Goal: Find specific page/section: Find specific page/section

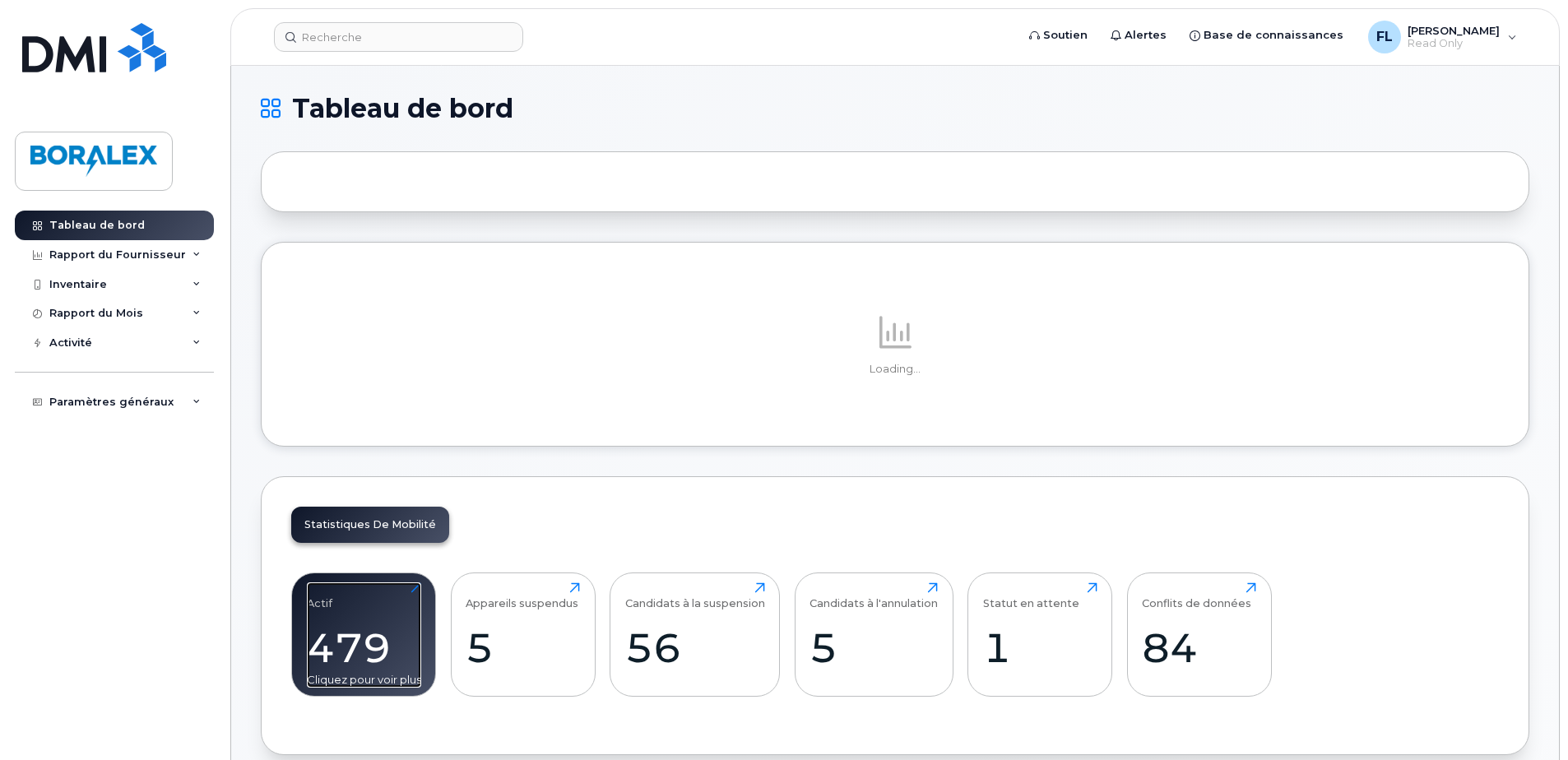
click at [359, 632] on div "479" at bounding box center [364, 648] width 114 height 49
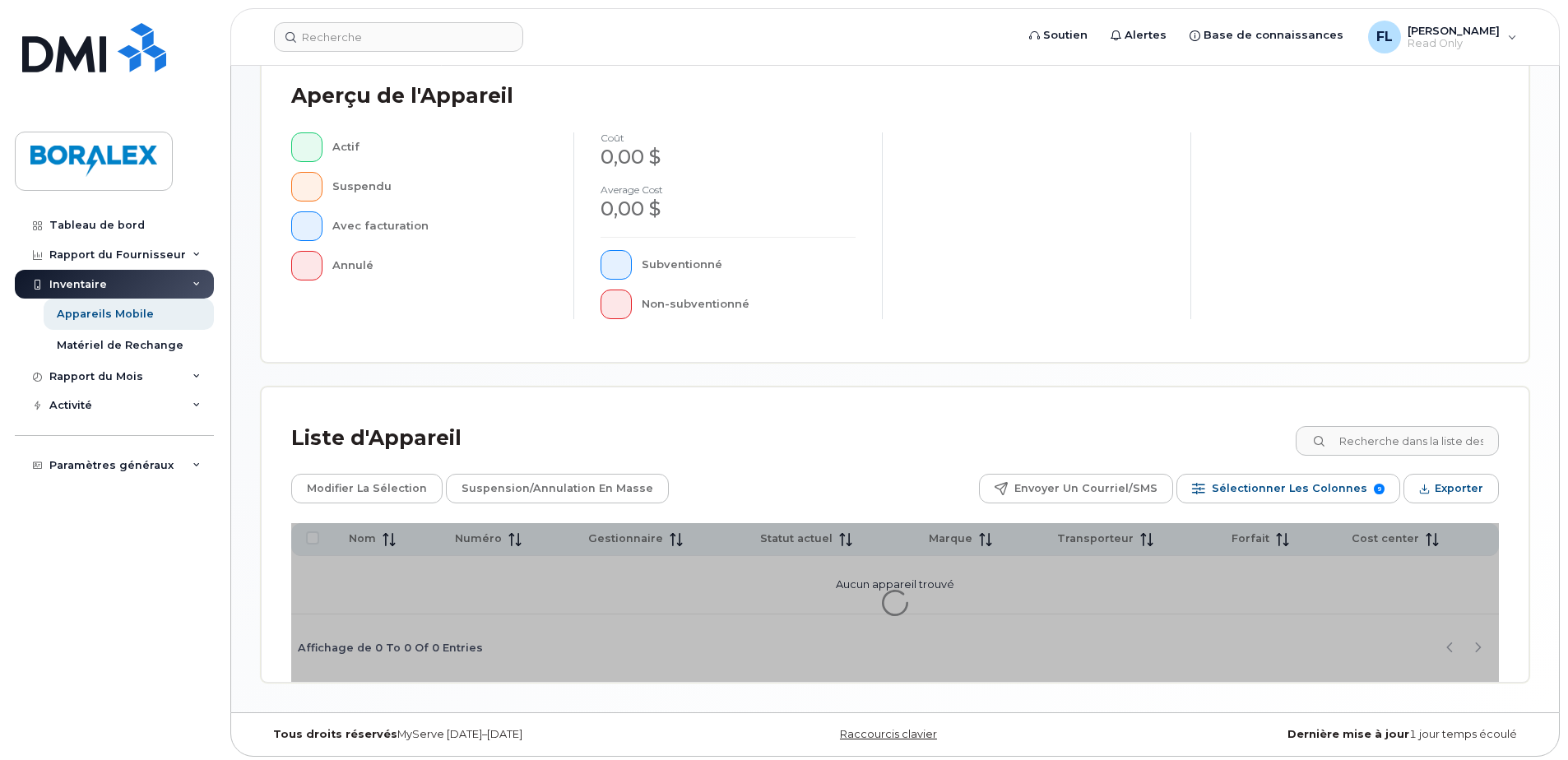
scroll to position [376, 0]
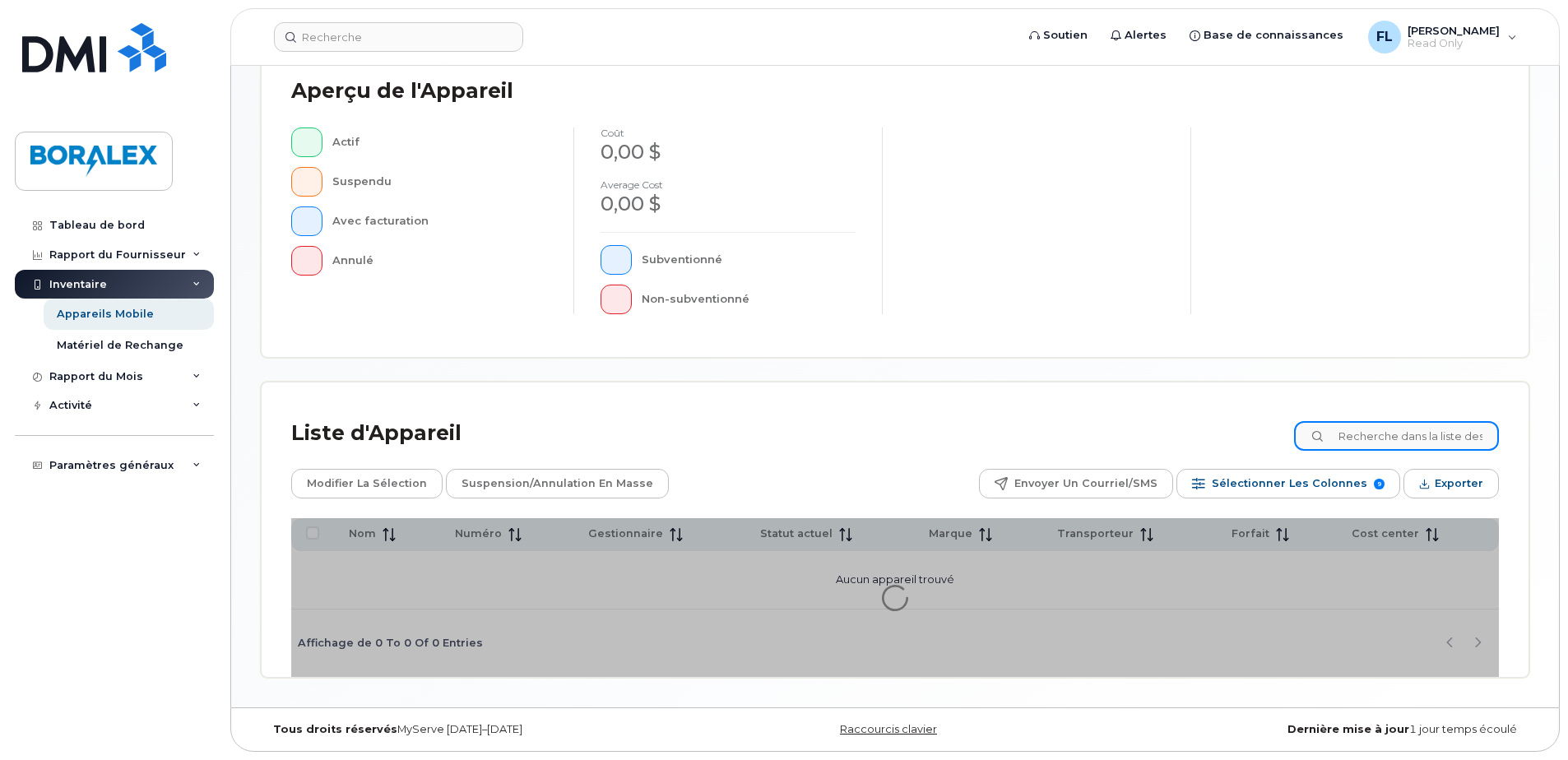
click at [1370, 434] on input at bounding box center [1396, 436] width 205 height 30
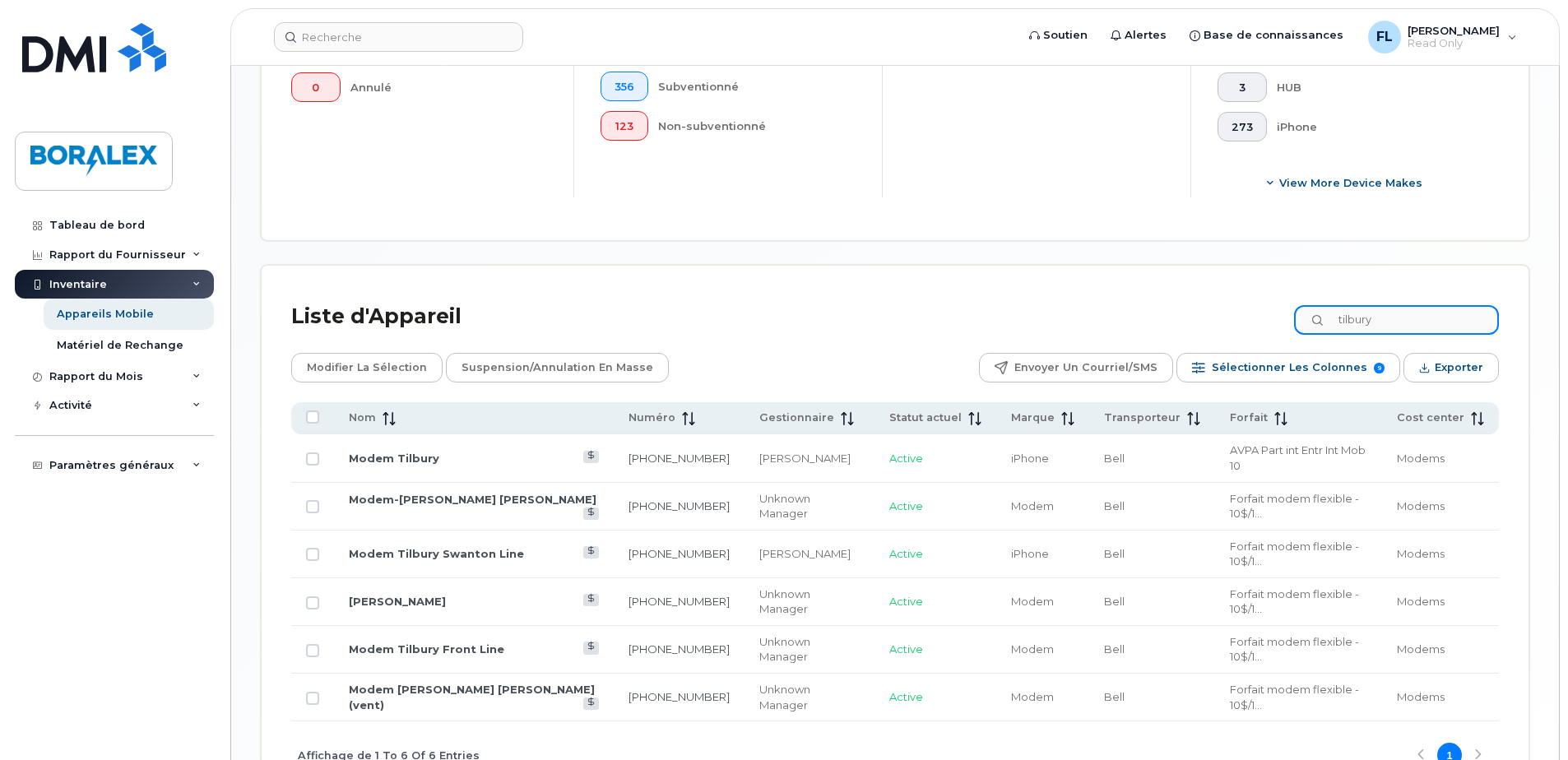
scroll to position [596, 0]
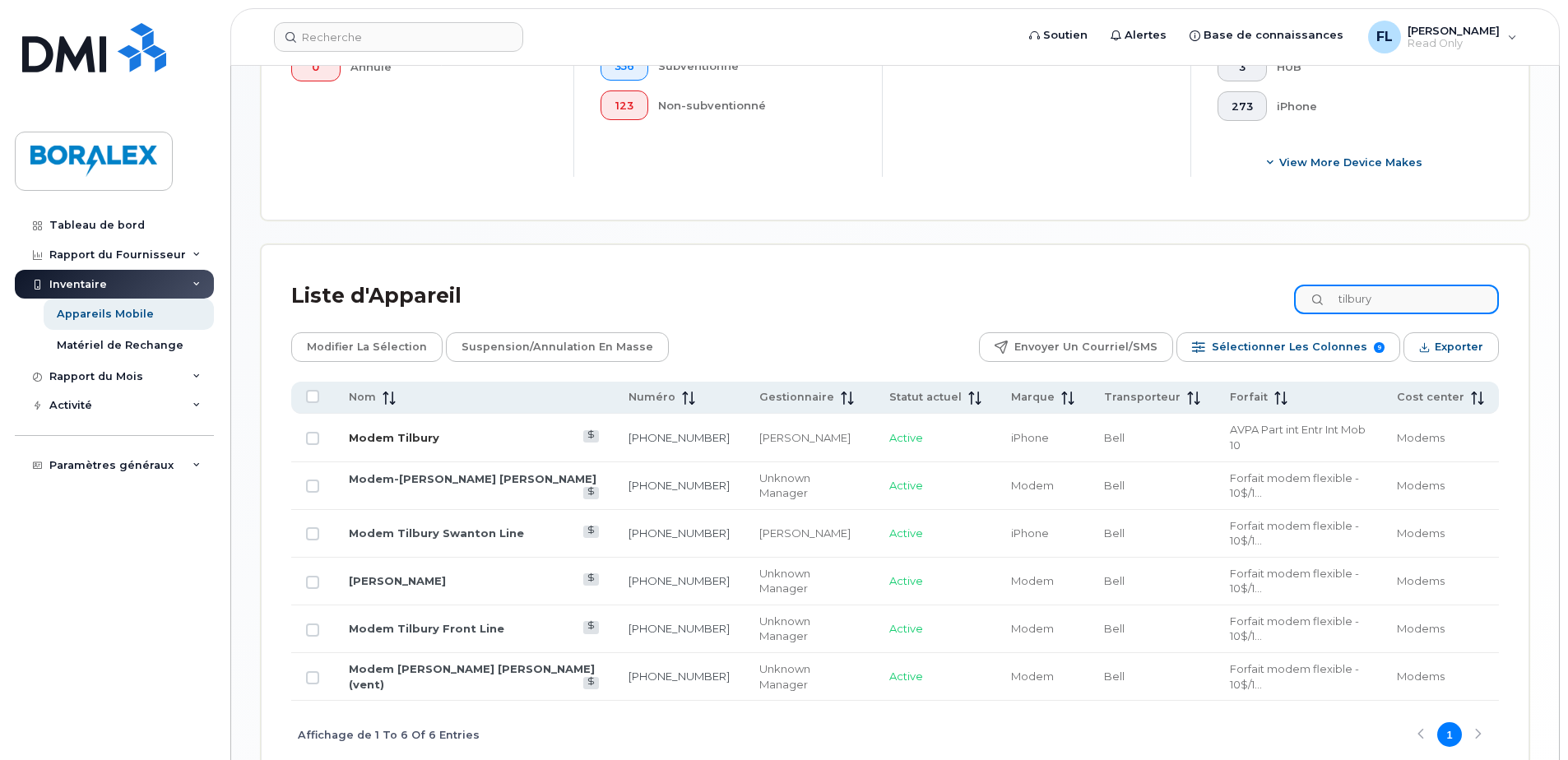
type input "tilbury"
click at [397, 431] on link "Modem Tilbury" at bounding box center [394, 437] width 91 height 13
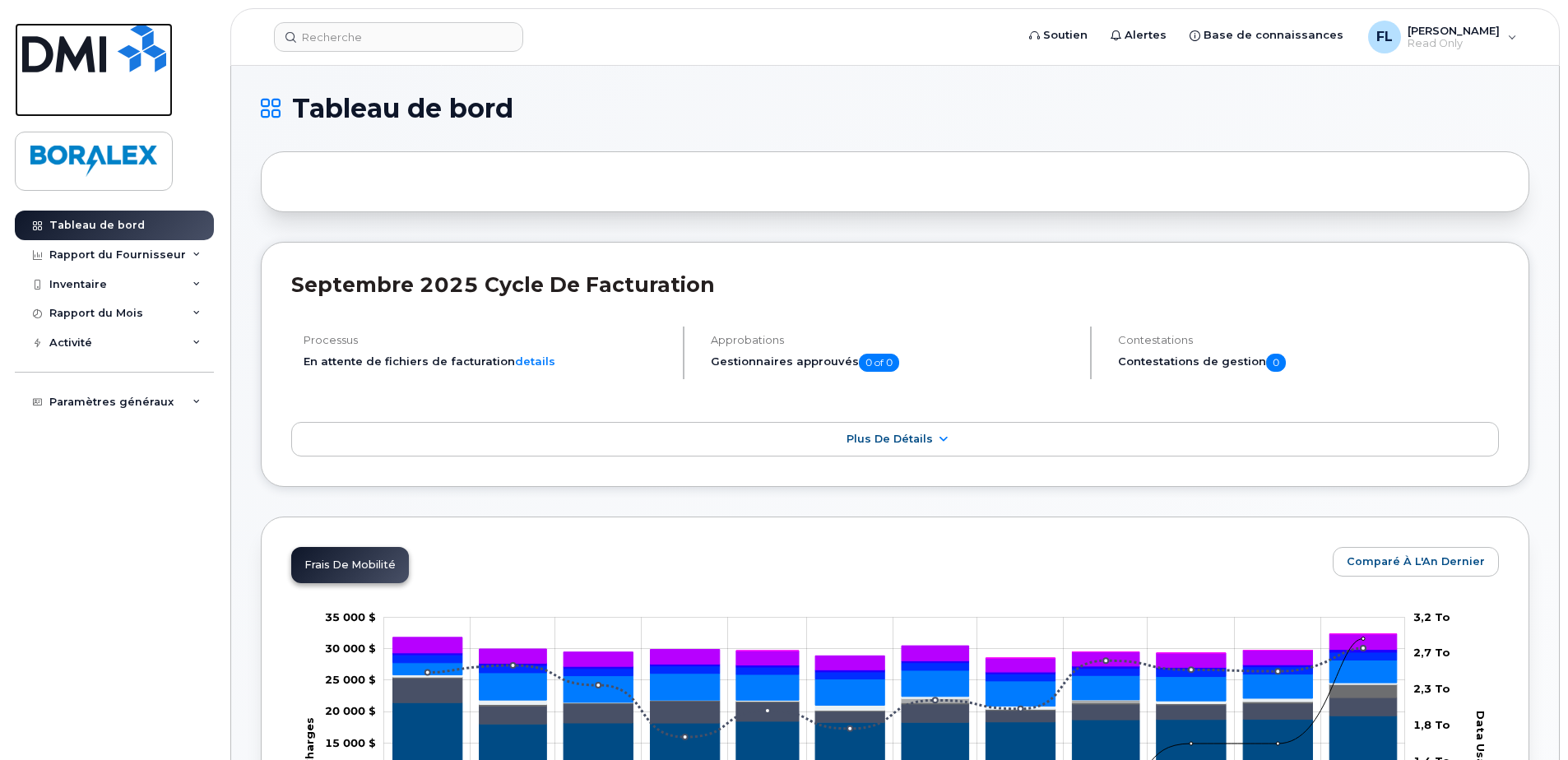
click at [72, 65] on img at bounding box center [94, 48] width 144 height 49
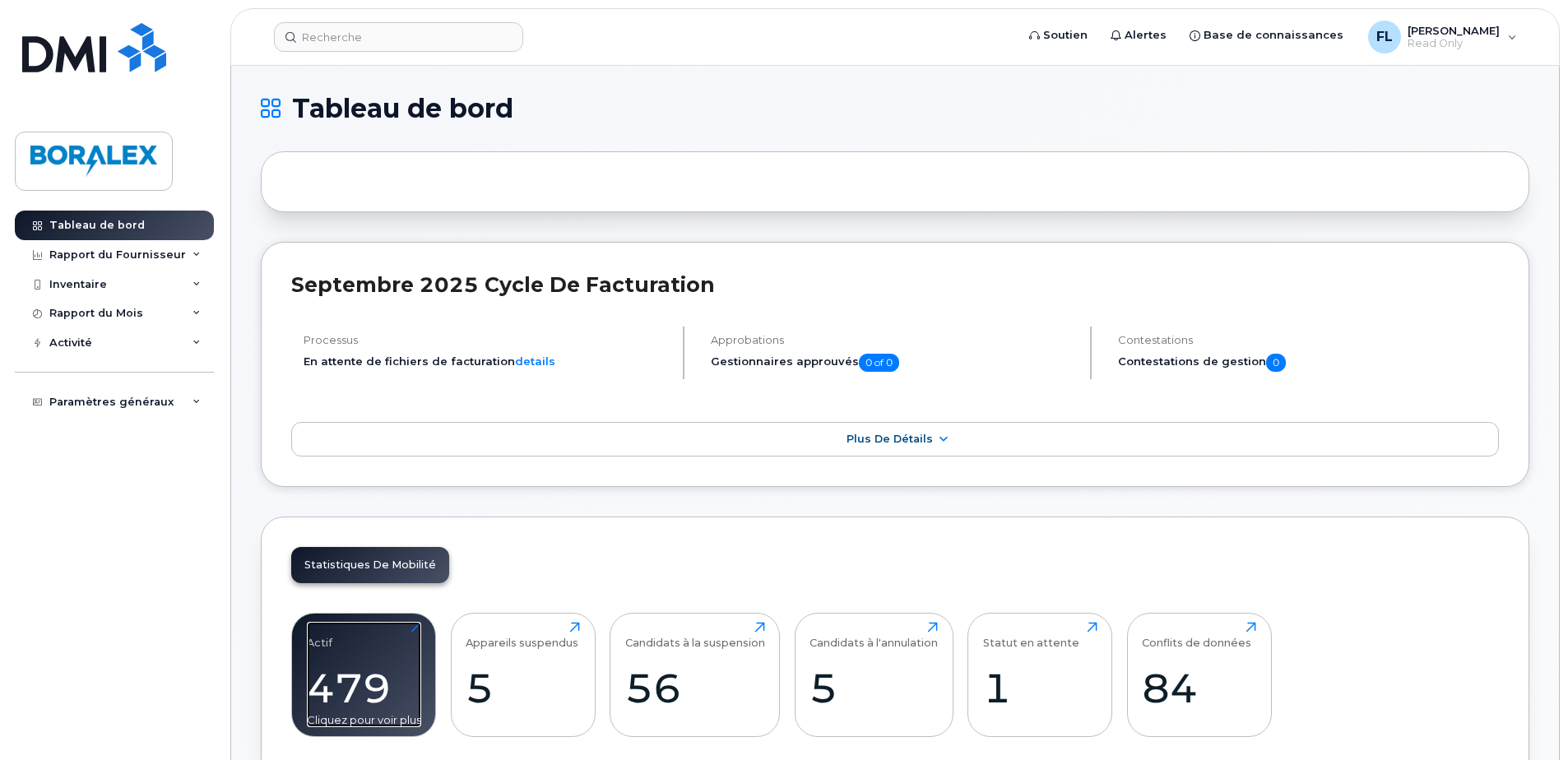
click at [364, 640] on div "Actif 479 Cliquez pour voir plus" at bounding box center [364, 674] width 114 height 105
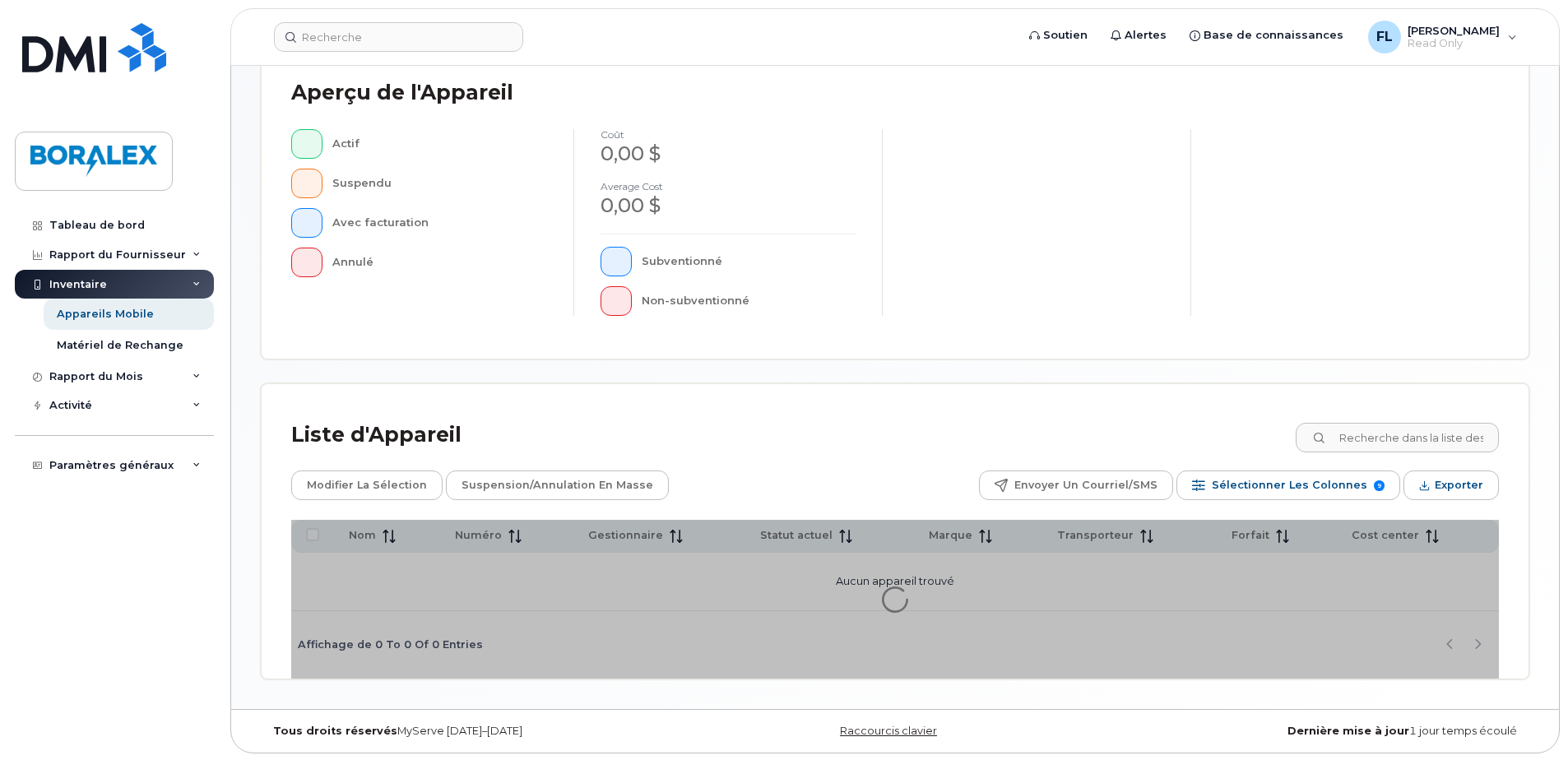
scroll to position [376, 0]
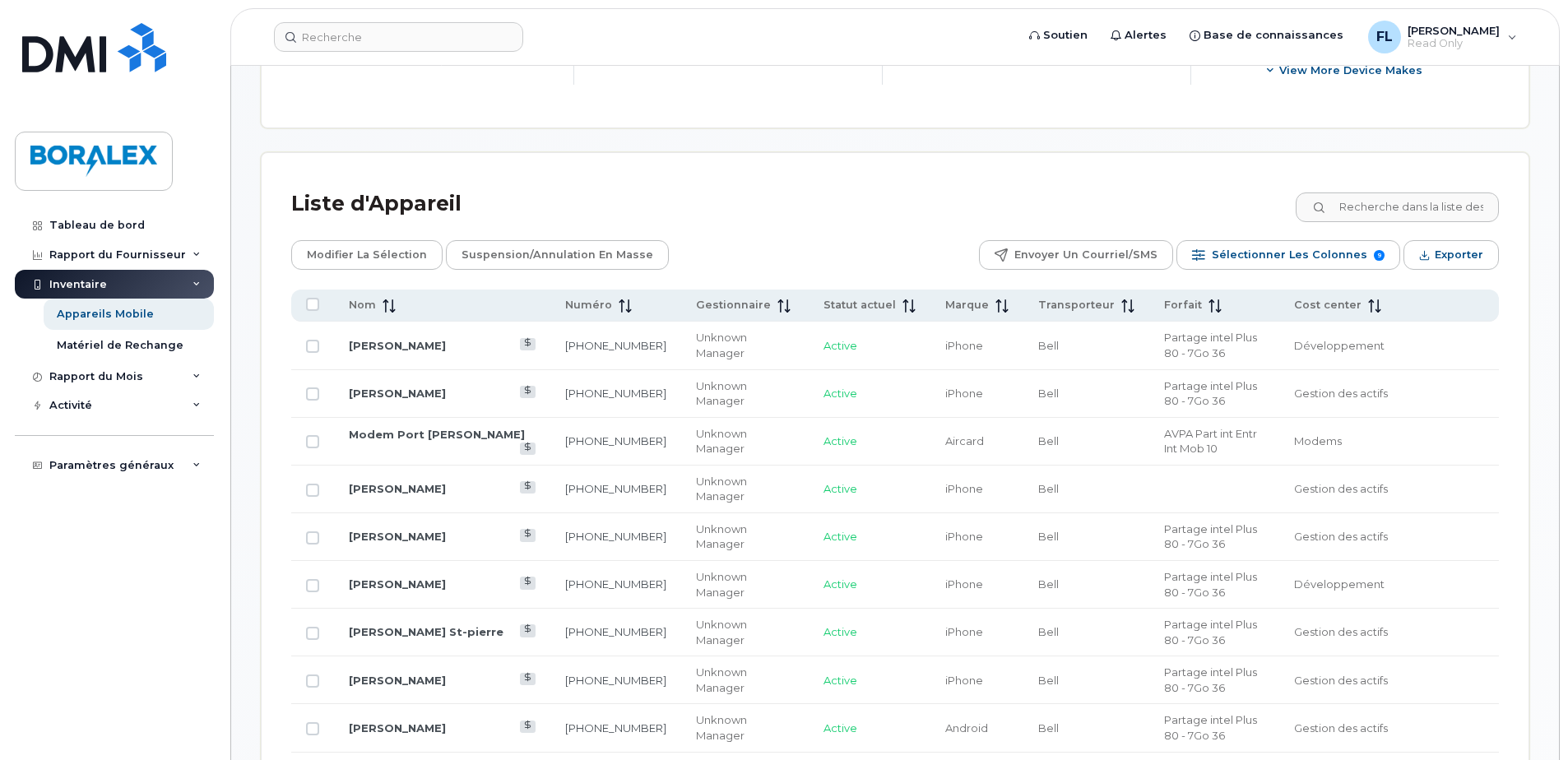
scroll to position [705, 0]
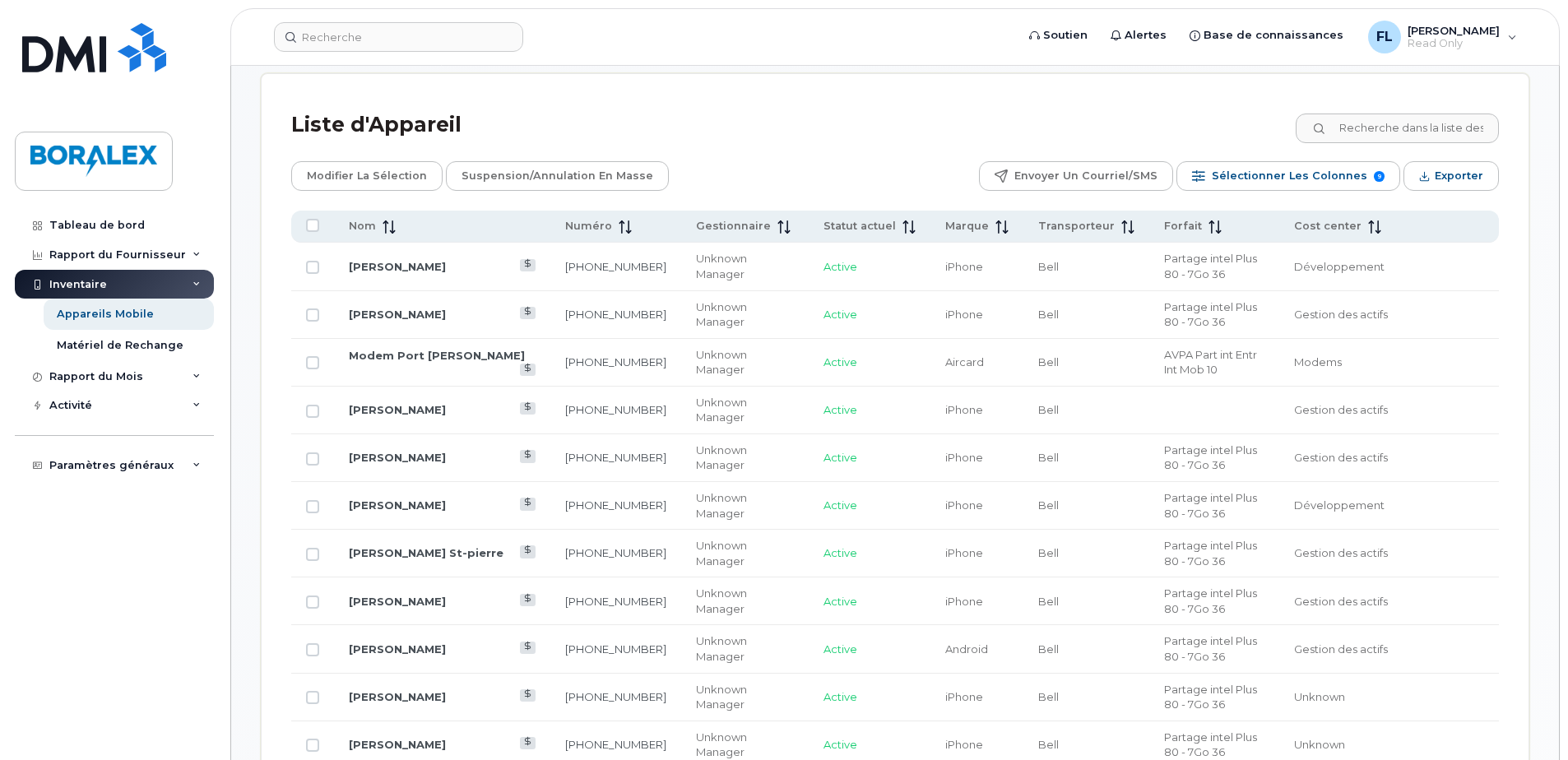
scroll to position [376, 0]
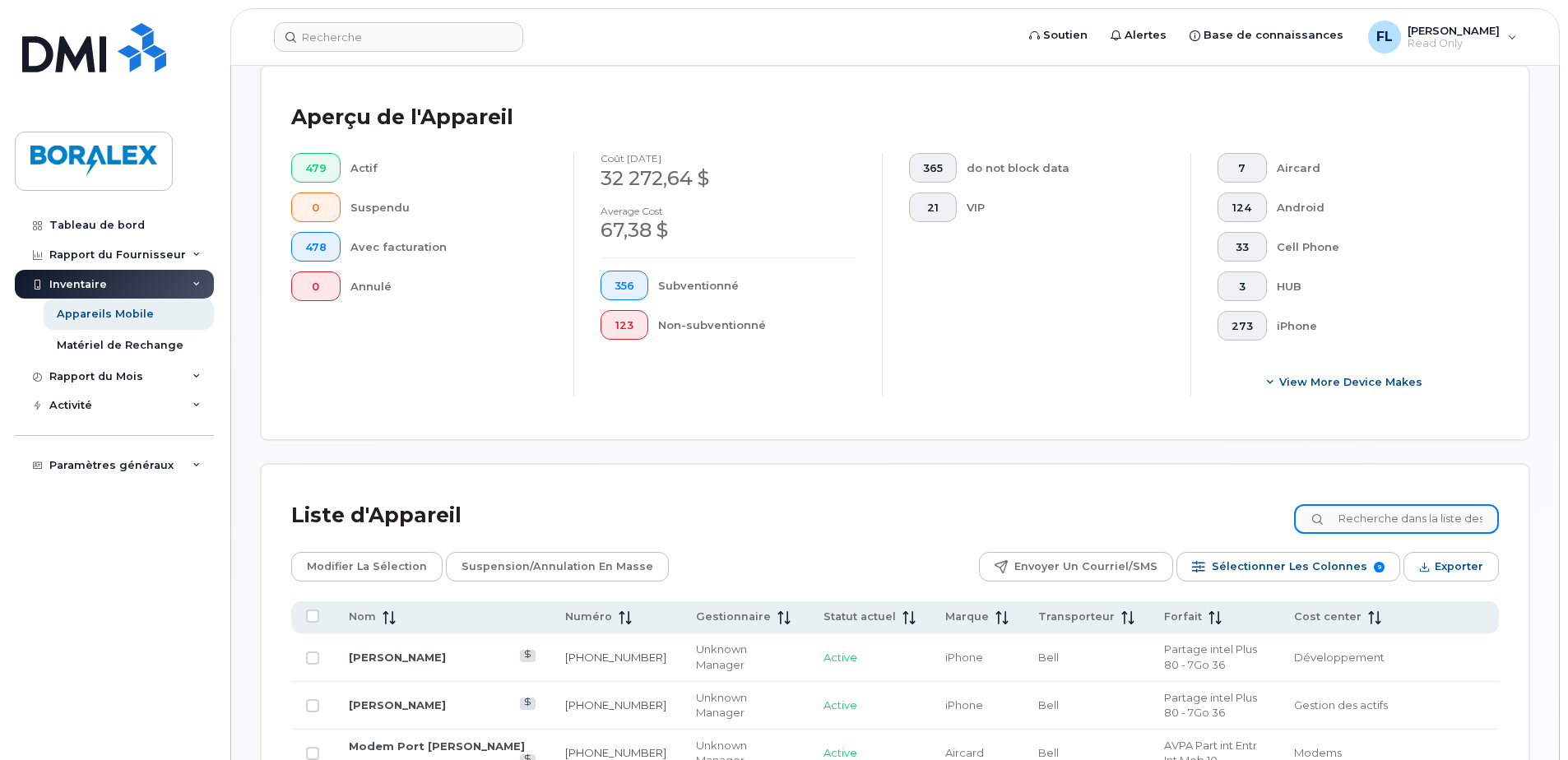
click at [1386, 511] on input at bounding box center [1396, 518] width 205 height 30
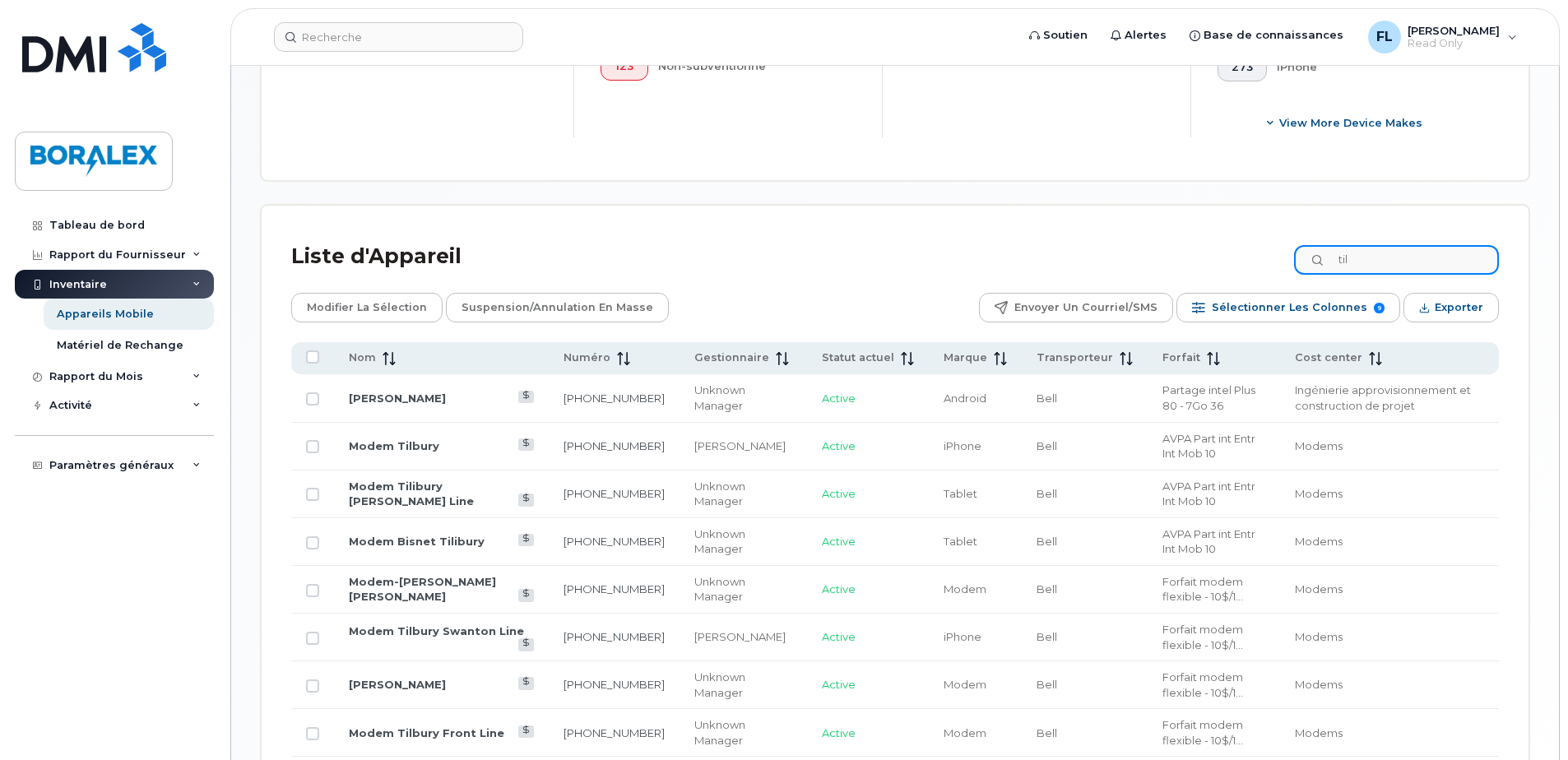
scroll to position [584, 0]
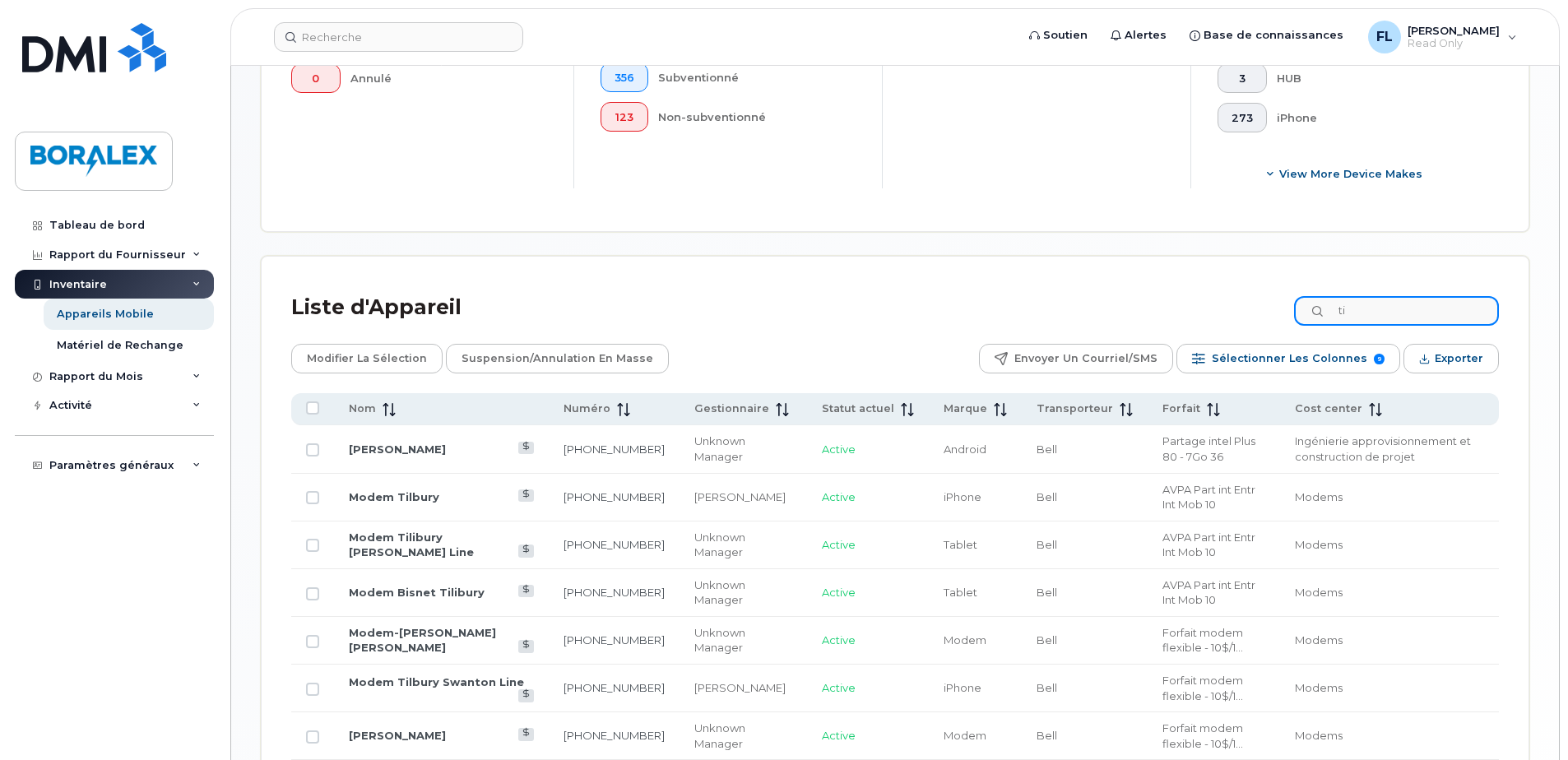
type input "t"
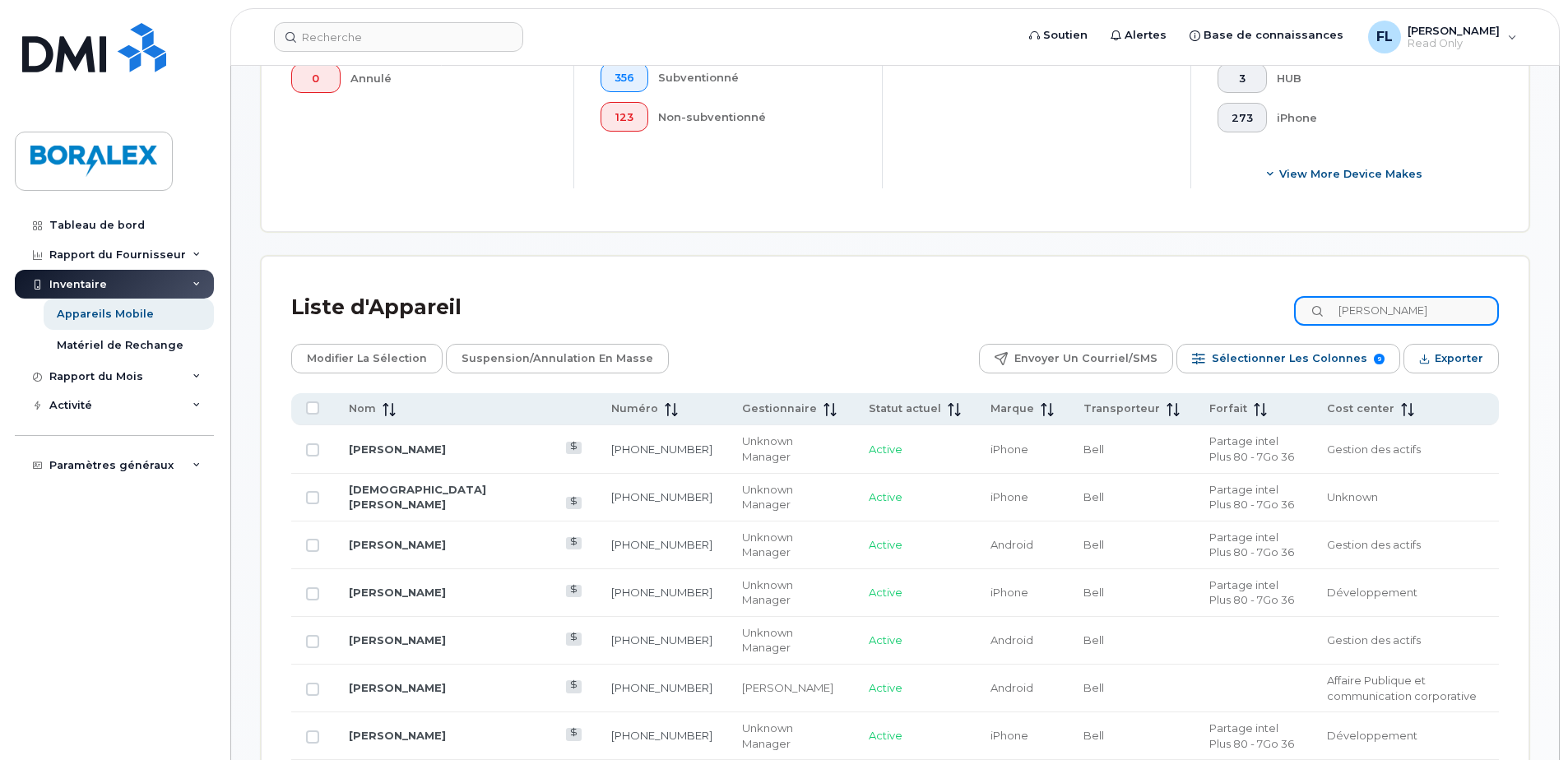
scroll to position [434, 0]
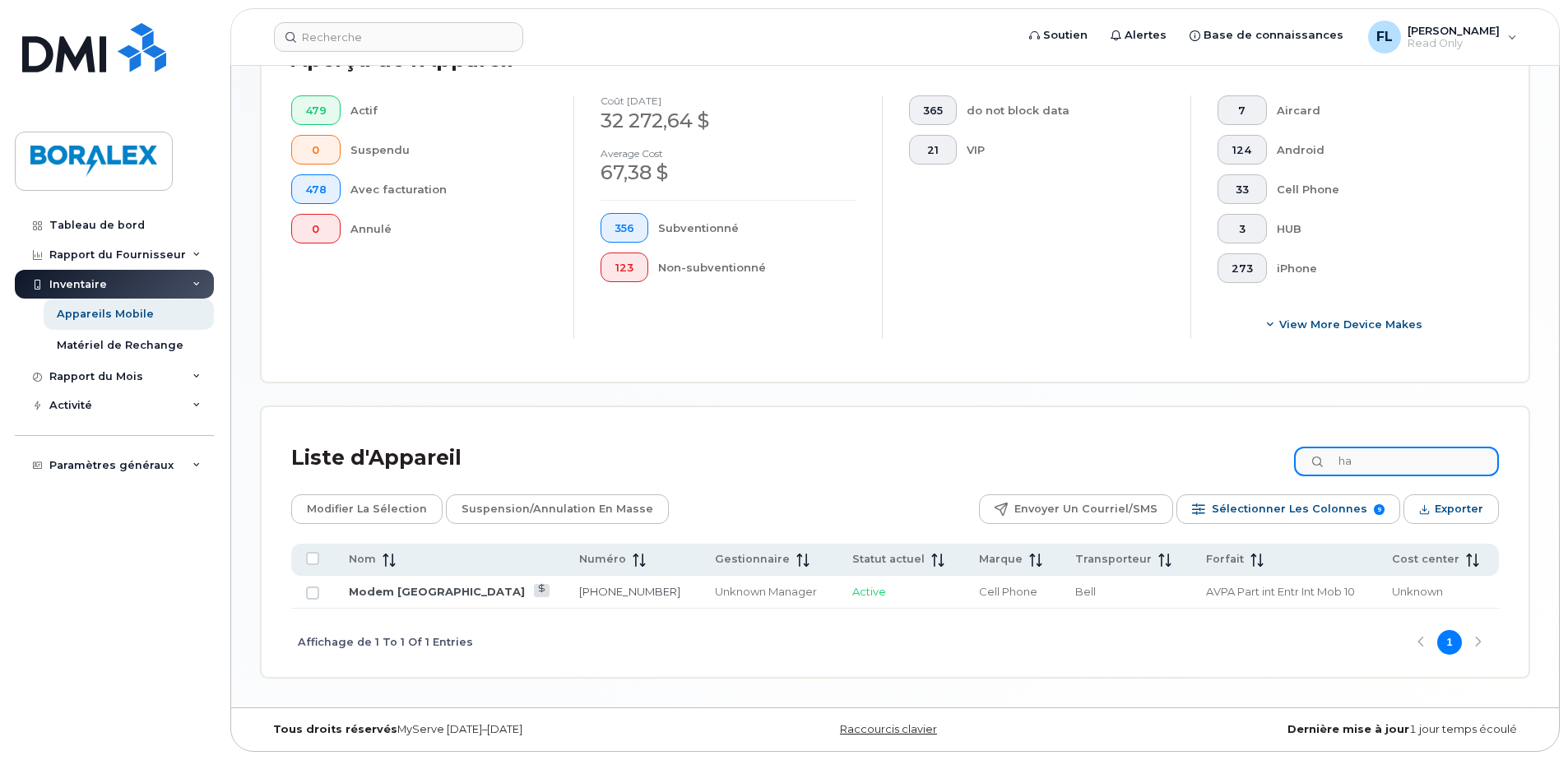
type input "h"
type input "1929"
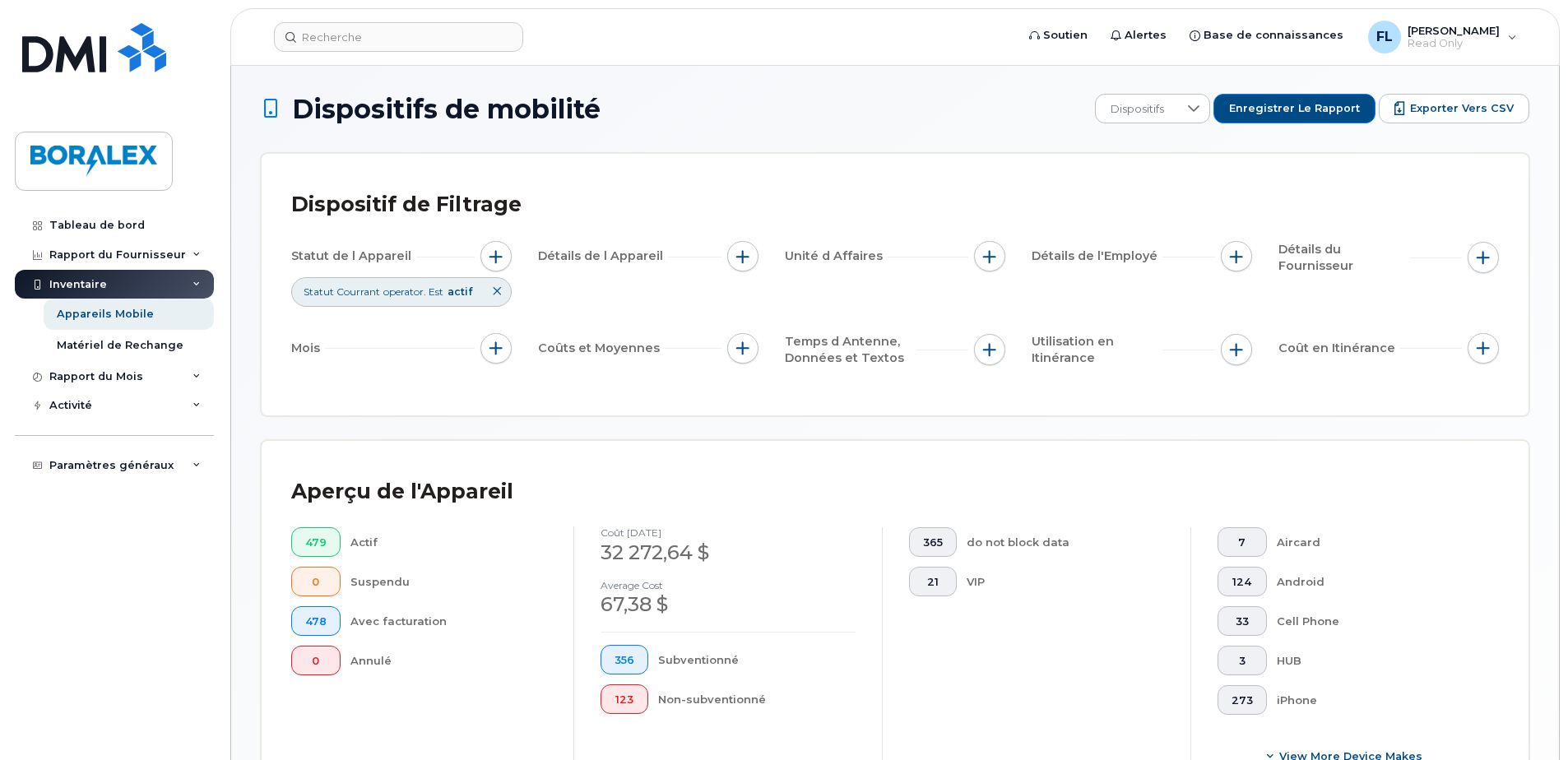
scroll to position [0, 0]
